Goal: Complete application form

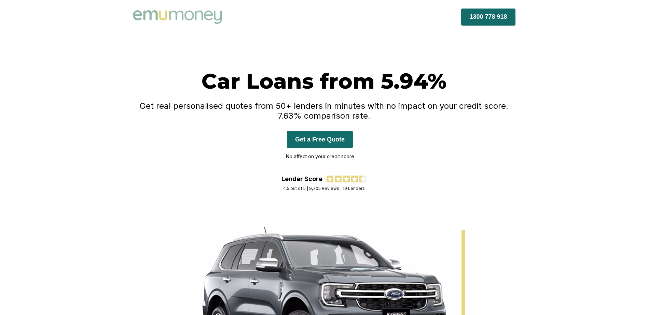
click at [333, 144] on button "Get a Free Quote" at bounding box center [320, 139] width 66 height 17
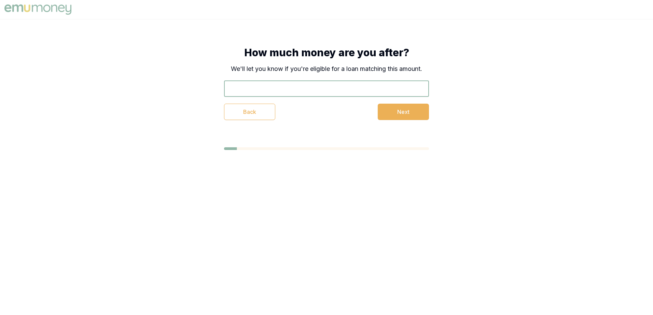
click at [288, 93] on input "text" at bounding box center [326, 89] width 205 height 16
type input "$19,000"
click at [415, 110] on button "Next" at bounding box center [403, 112] width 51 height 16
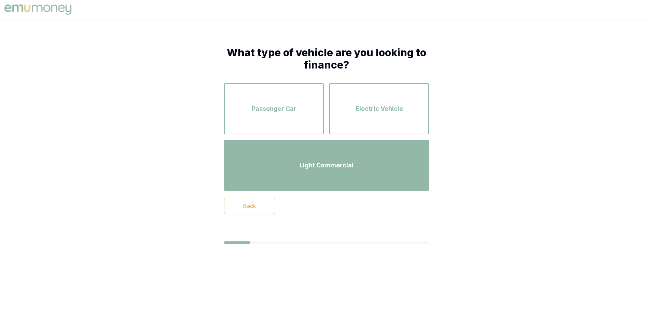
drag, startPoint x: 293, startPoint y: 121, endPoint x: 349, endPoint y: 163, distance: 70.5
click at [349, 163] on div "Passenger Car Electric Vehicle Light Commercial" at bounding box center [326, 137] width 205 height 108
click at [349, 163] on span "Light Commercial" at bounding box center [326, 166] width 54 height 10
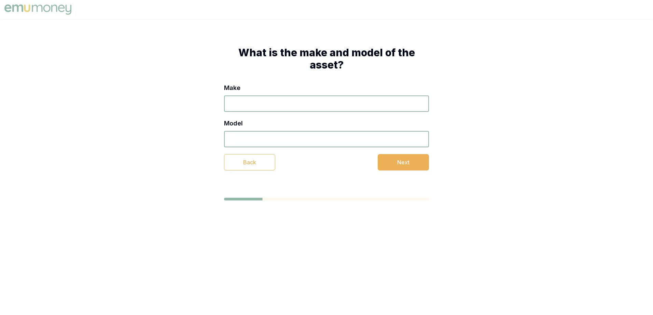
click at [295, 107] on input "Make" at bounding box center [326, 104] width 205 height 16
type input "Mitsubishi"
click at [297, 137] on input "Model" at bounding box center [326, 139] width 205 height 16
type input "ASX"
click at [410, 157] on button "Next" at bounding box center [403, 162] width 51 height 16
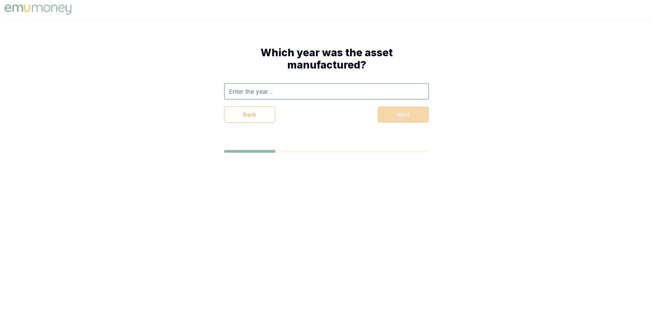
click at [306, 88] on input "text" at bounding box center [326, 91] width 205 height 16
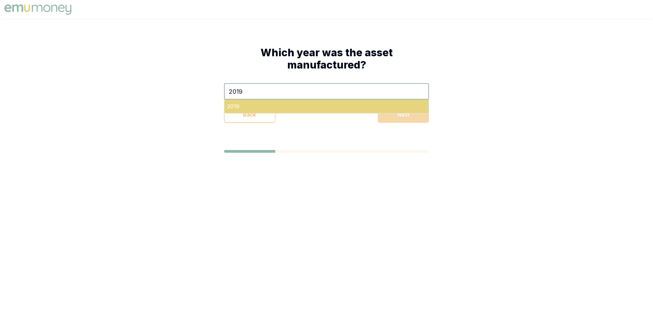
type input "2019"
click at [234, 108] on div "2019" at bounding box center [326, 107] width 204 height 14
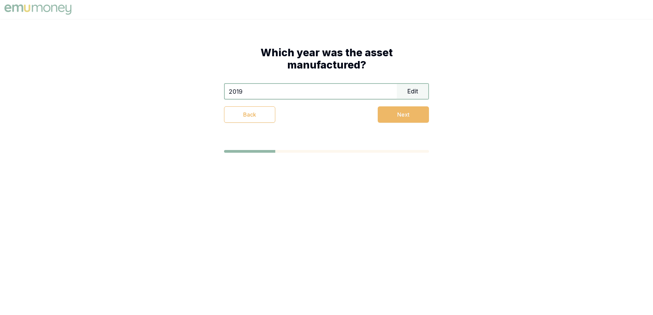
click at [403, 116] on button "Next" at bounding box center [403, 115] width 51 height 16
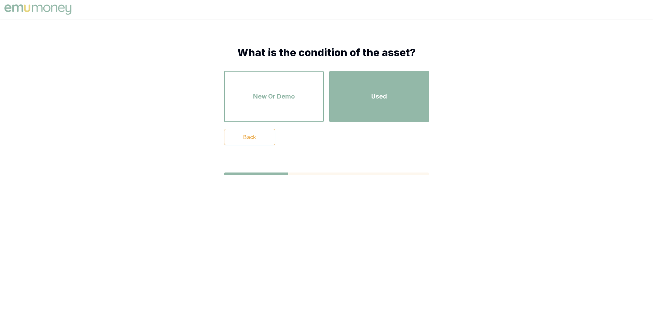
click at [373, 106] on div "Used" at bounding box center [378, 96] width 87 height 39
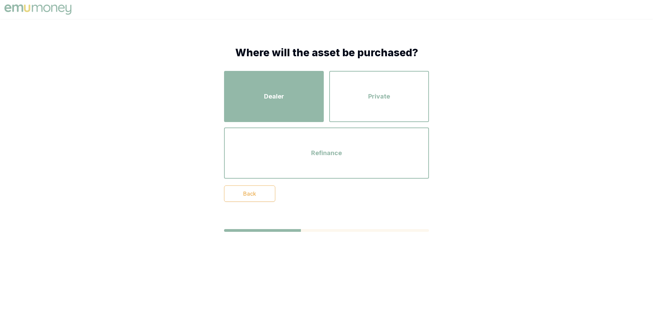
click at [263, 85] on div "Dealer" at bounding box center [273, 96] width 87 height 39
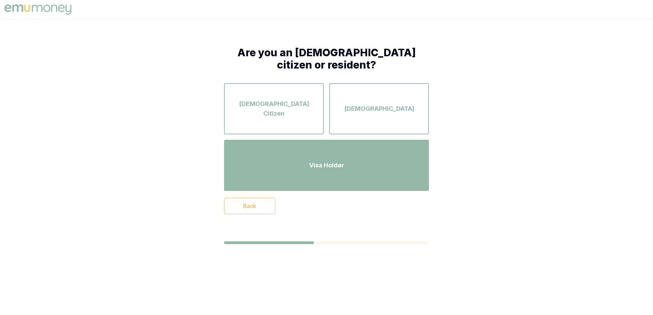
click at [358, 172] on div "Visa Holder" at bounding box center [326, 165] width 193 height 39
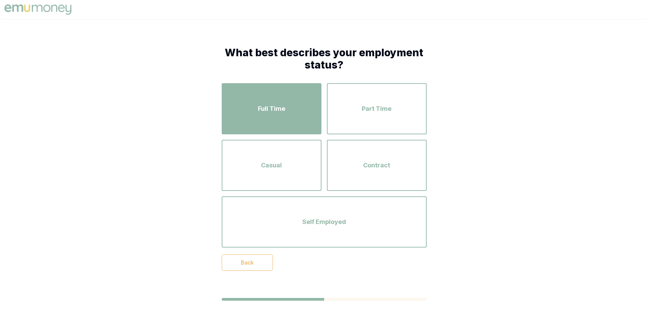
click at [272, 114] on div "Full Time" at bounding box center [271, 108] width 87 height 39
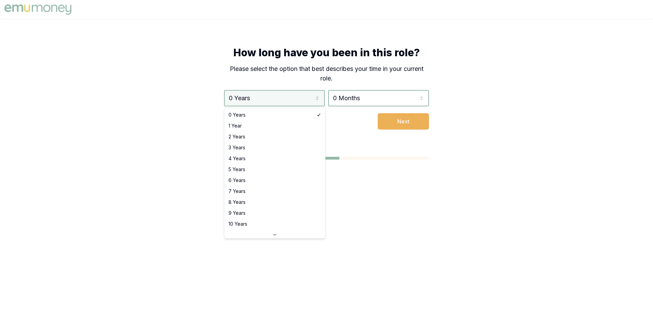
click at [290, 106] on html "How long have you been in this role? Please select the option that best describ…" at bounding box center [326, 157] width 653 height 315
select select "1"
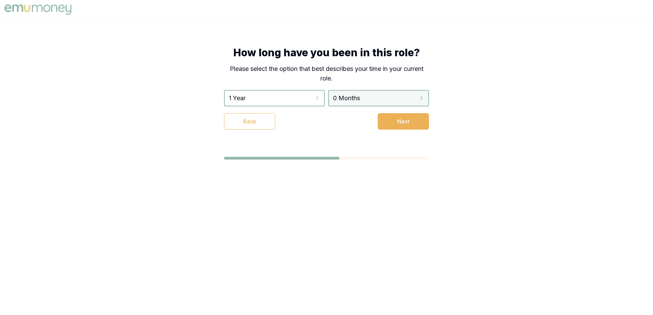
click at [381, 100] on html "How long have you been in this role? Please select the option that best describ…" at bounding box center [326, 157] width 653 height 315
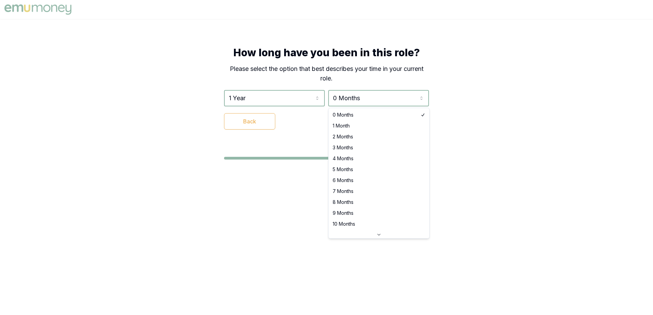
select select "3"
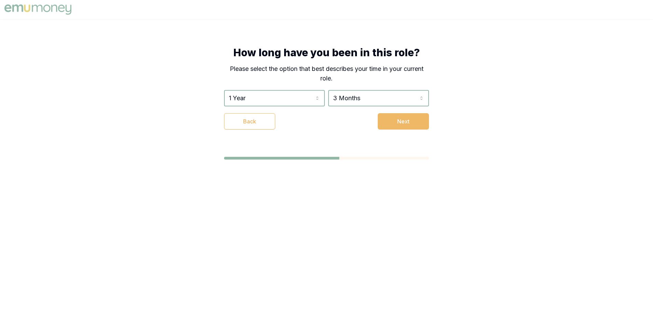
click at [400, 123] on button "Next" at bounding box center [403, 121] width 51 height 16
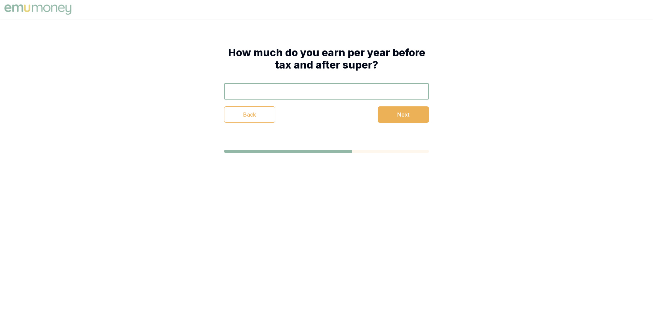
click at [312, 98] on input "text" at bounding box center [326, 91] width 205 height 16
type input "$112,000"
click at [420, 115] on button "Next" at bounding box center [403, 115] width 51 height 16
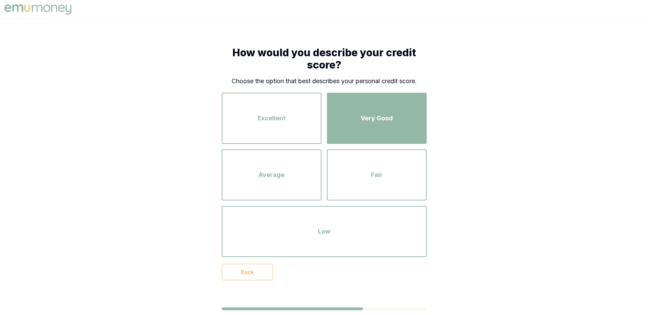
click at [394, 108] on div "Very Good" at bounding box center [376, 118] width 87 height 39
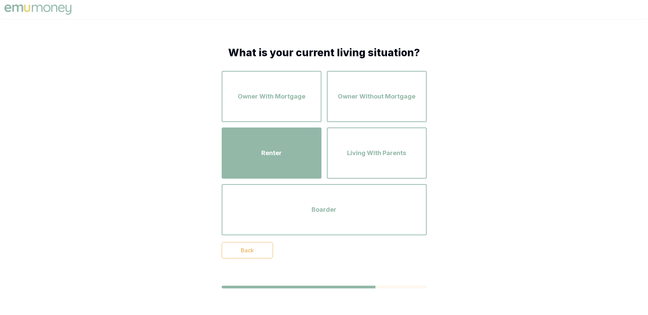
click at [279, 159] on div "Renter" at bounding box center [271, 153] width 87 height 39
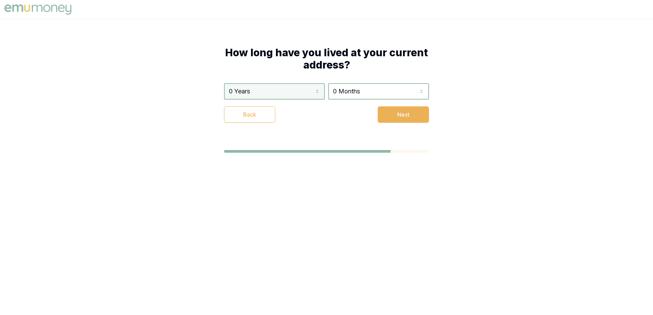
click at [287, 92] on html "How long have you lived at your current address? 0 Years 0 Years 1 Year 2 Years…" at bounding box center [326, 157] width 653 height 315
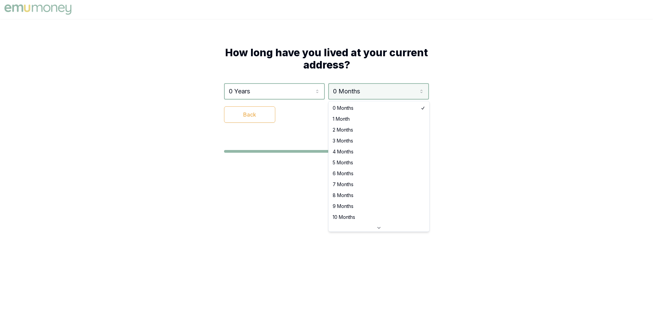
click at [391, 93] on html "How long have you lived at your current address? 0 Years 0 Years 1 Year 2 Years…" at bounding box center [326, 157] width 653 height 315
select select "3"
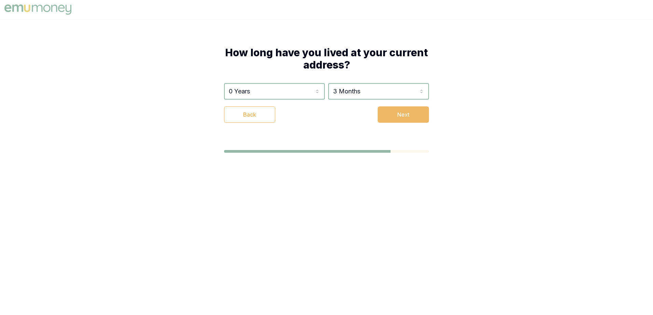
click at [417, 117] on button "Next" at bounding box center [403, 115] width 51 height 16
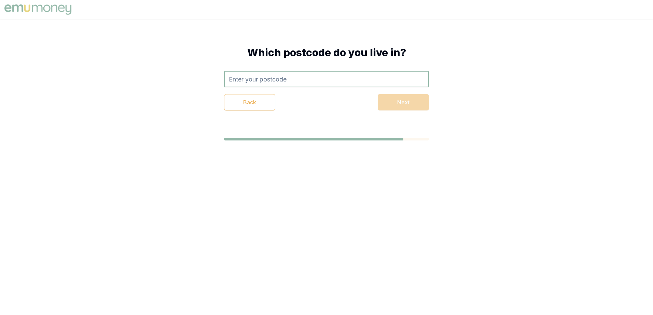
click at [345, 81] on input "text" at bounding box center [326, 79] width 205 height 16
click at [345, 81] on input "2617" at bounding box center [326, 79] width 205 height 16
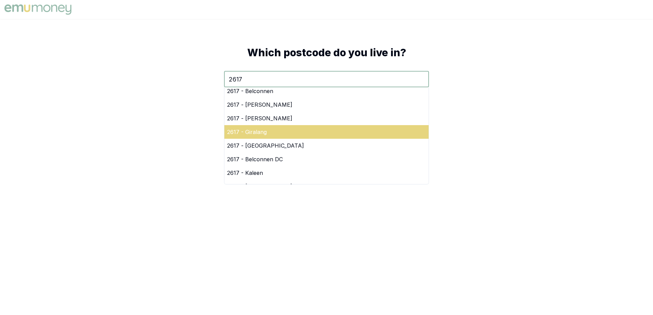
scroll to position [26, 0]
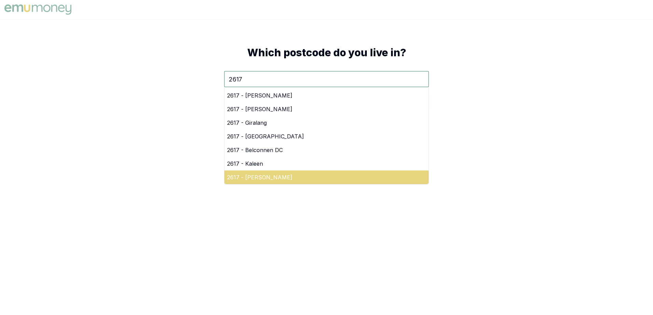
type input "2617"
click at [274, 175] on div "2617 - [PERSON_NAME]" at bounding box center [326, 178] width 204 height 14
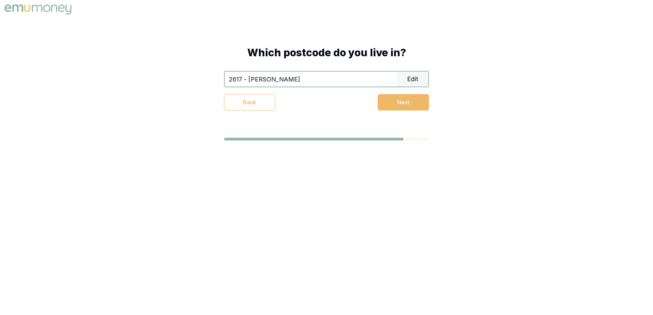
click at [400, 99] on button "Next" at bounding box center [403, 102] width 51 height 16
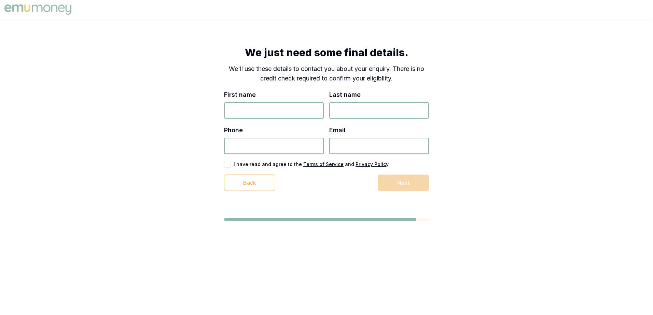
click at [255, 109] on input "First name" at bounding box center [274, 110] width 100 height 16
type input "Angeriza"
click at [346, 111] on input "Last name" at bounding box center [379, 110] width 100 height 16
type input "[PERSON_NAME]"
click at [251, 145] on input "Phone" at bounding box center [274, 146] width 100 height 16
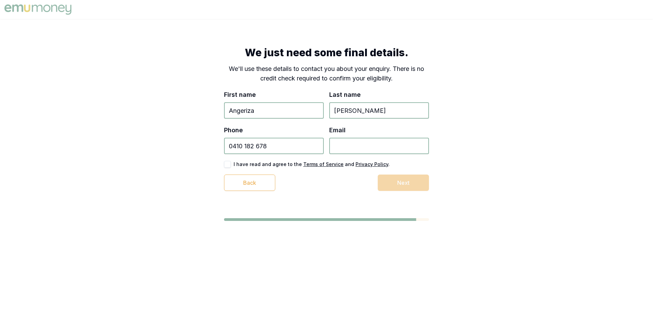
type input "0410 182 678"
click at [348, 150] on input "Email" at bounding box center [379, 146] width 100 height 16
type input "[EMAIL_ADDRESS][DOMAIN_NAME]"
click at [242, 165] on label "I have read and agree to the Terms of Service and Privacy Policy ." at bounding box center [312, 164] width 156 height 5
click at [228, 164] on button "button" at bounding box center [227, 164] width 7 height 7
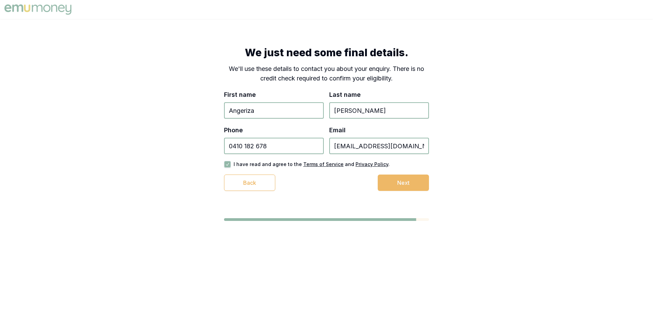
click at [408, 182] on button "Next" at bounding box center [403, 183] width 51 height 16
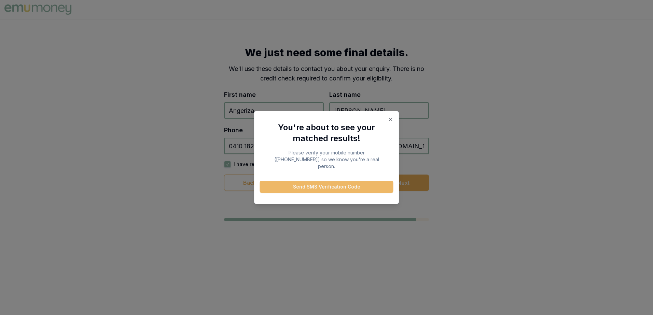
click at [323, 185] on button "Send SMS Verification Code" at bounding box center [327, 187] width 134 height 12
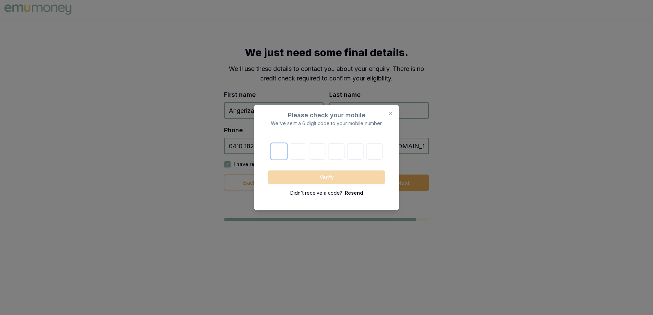
click at [283, 152] on input "number" at bounding box center [278, 151] width 16 height 16
type input "1"
type input "0"
type input "5"
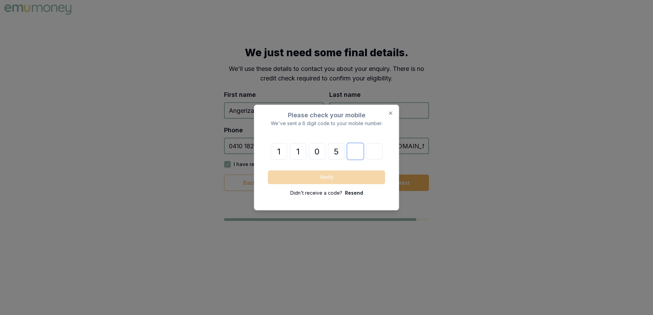
type input "6"
type input "4"
click at [307, 178] on button "Verify" at bounding box center [326, 178] width 117 height 14
